Goal: Task Accomplishment & Management: Use online tool/utility

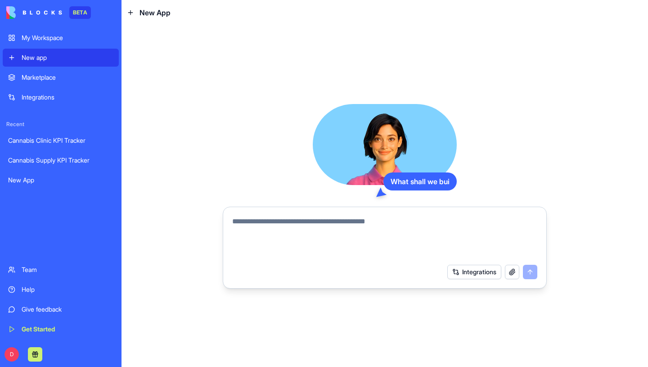
click at [45, 42] on div "My Workspace" at bounding box center [68, 37] width 92 height 9
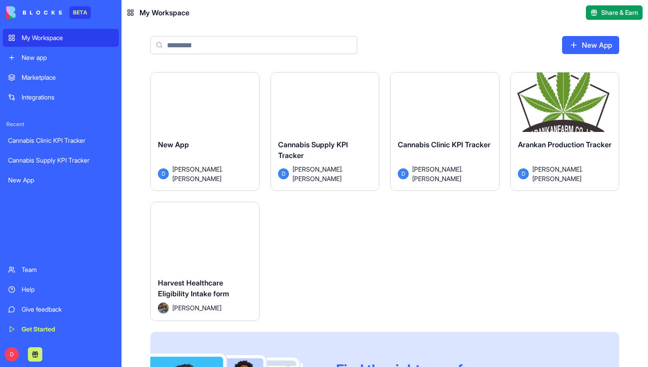
click at [218, 121] on div "Launch" at bounding box center [205, 105] width 108 height 67
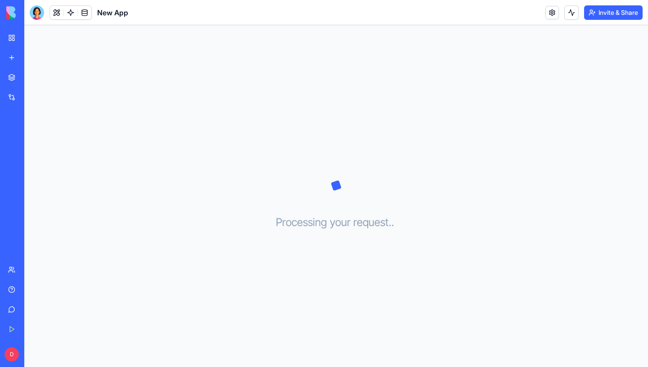
click at [13, 43] on link "My Workspace" at bounding box center [21, 38] width 36 height 18
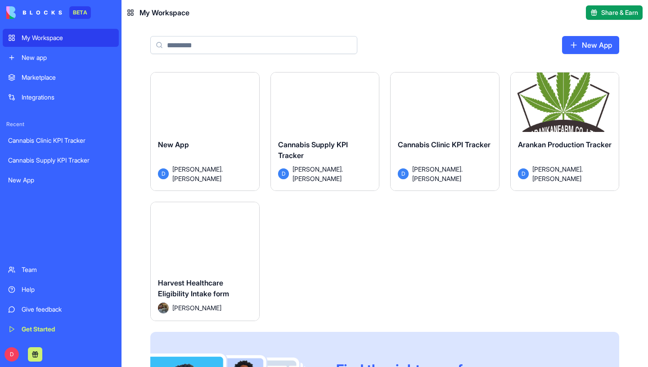
click at [331, 124] on div "Launch" at bounding box center [325, 105] width 108 height 67
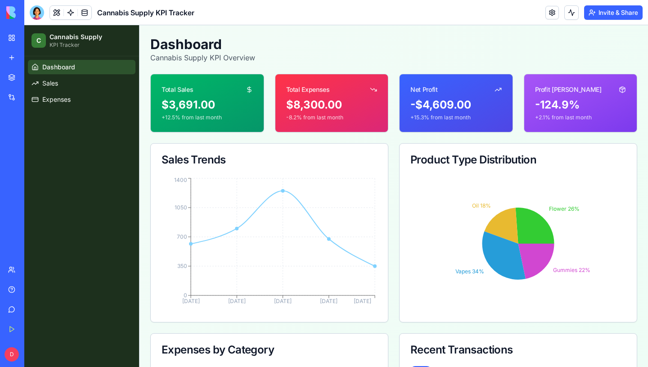
click at [14, 39] on link "My Workspace" at bounding box center [21, 38] width 36 height 18
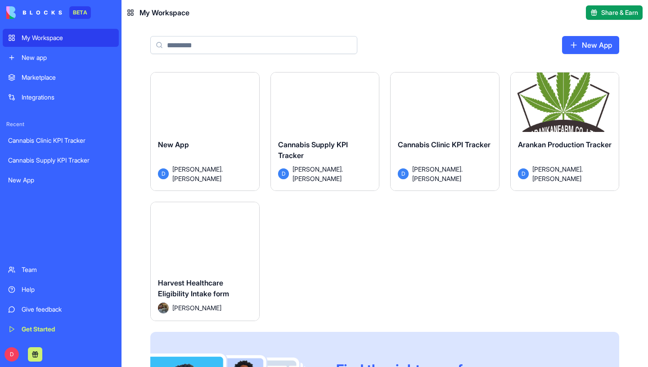
click at [206, 102] on button "Launch" at bounding box center [204, 106] width 67 height 18
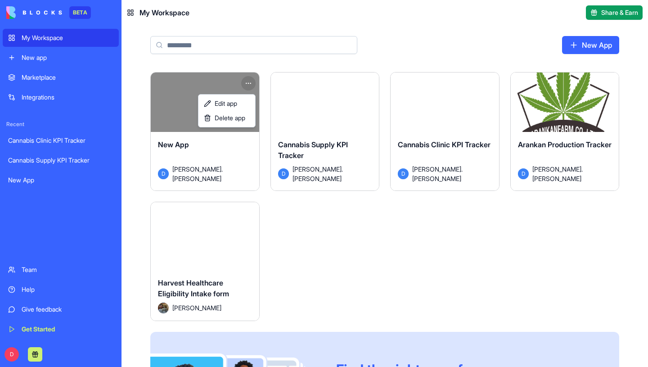
click at [247, 82] on html "BETA My Workspace New app Marketplace Integrations Recent Cannabis Clinic KPI T…" at bounding box center [324, 183] width 648 height 367
click at [239, 116] on span "Delete app" at bounding box center [230, 117] width 31 height 9
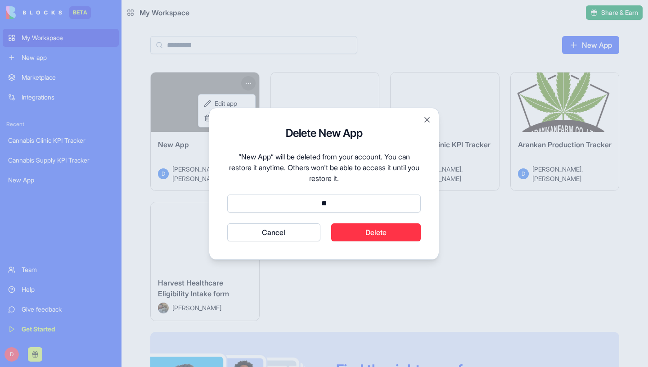
type input "*"
click at [274, 225] on button "Cancel" at bounding box center [273, 232] width 93 height 18
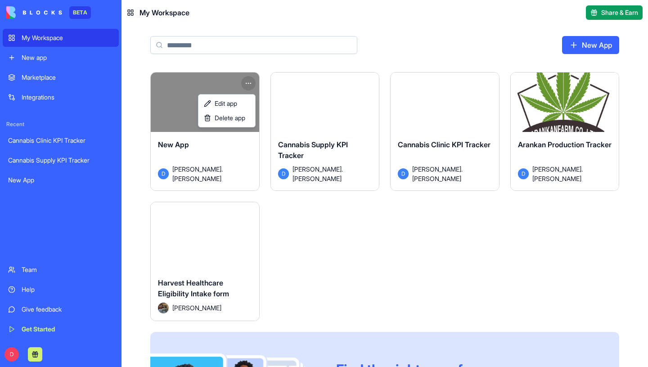
click at [346, 95] on html "BETA My Workspace New app Marketplace Integrations Recent Cannabis Clinic KPI T…" at bounding box center [324, 183] width 648 height 367
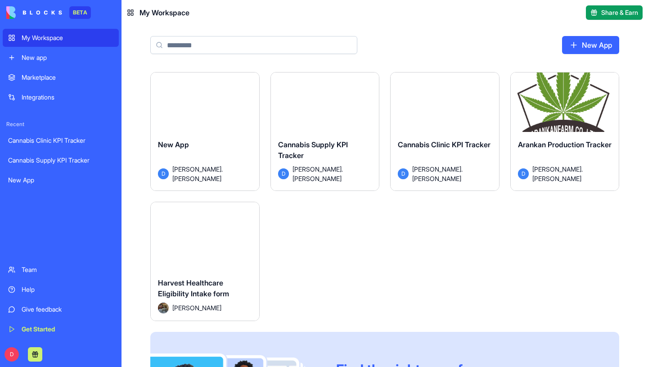
click at [323, 105] on button "Launch" at bounding box center [324, 106] width 67 height 18
click at [436, 118] on div "Launch" at bounding box center [445, 105] width 108 height 67
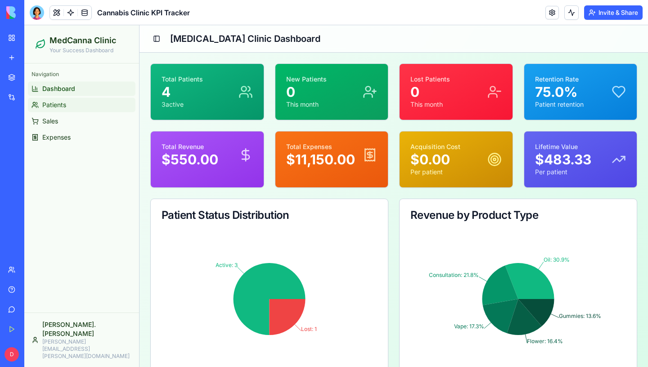
click at [61, 105] on span "Patients" at bounding box center [54, 104] width 24 height 9
